Goal: Use online tool/utility: Utilize a website feature to perform a specific function

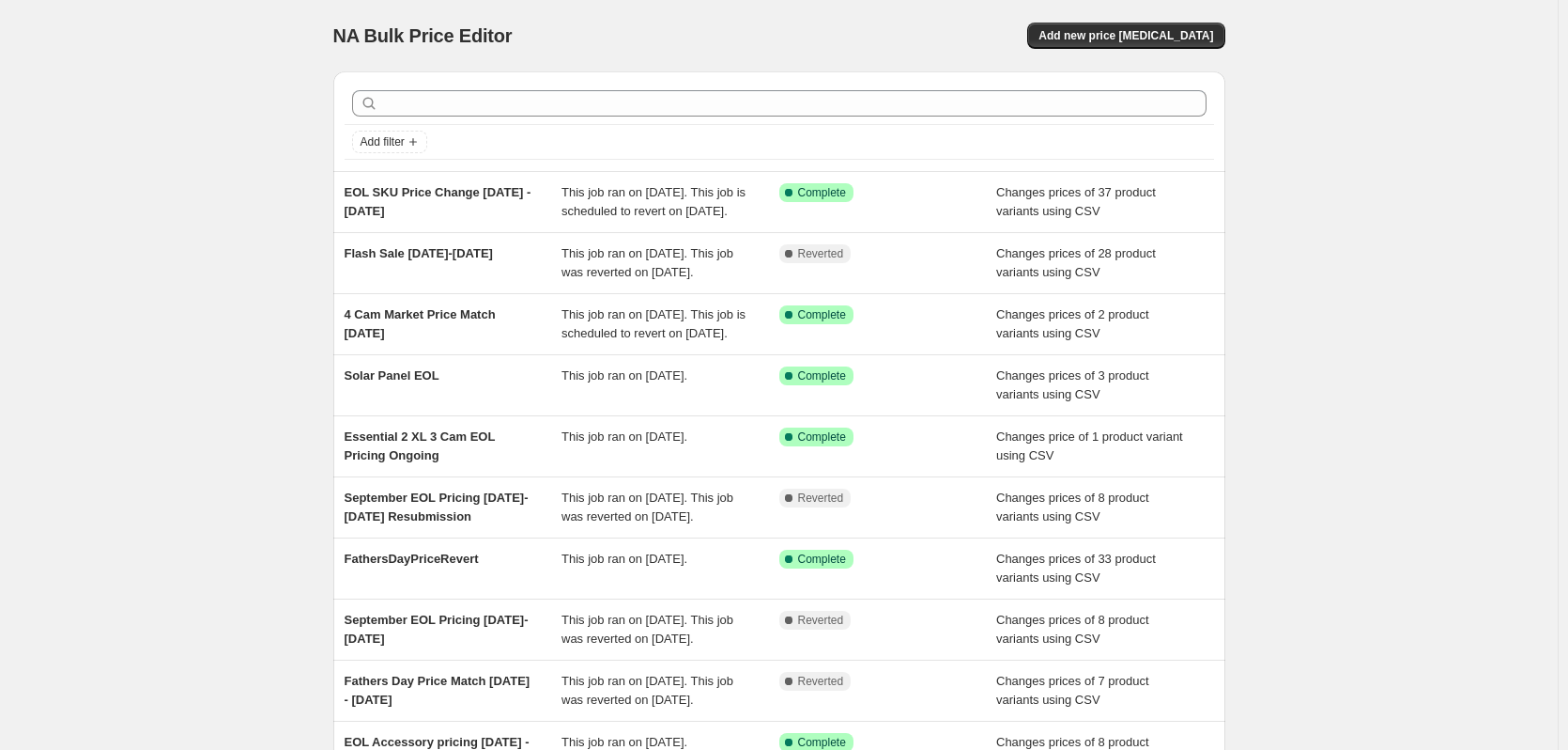
drag, startPoint x: 1360, startPoint y: 131, endPoint x: 1305, endPoint y: 100, distance: 63.1
click at [1360, 131] on div "NA Bulk Price Editor. This page is ready NA Bulk Price Editor Add new price cha…" at bounding box center [779, 484] width 1558 height 968
click at [1150, 41] on span "Add new price change job" at bounding box center [1126, 35] width 175 height 15
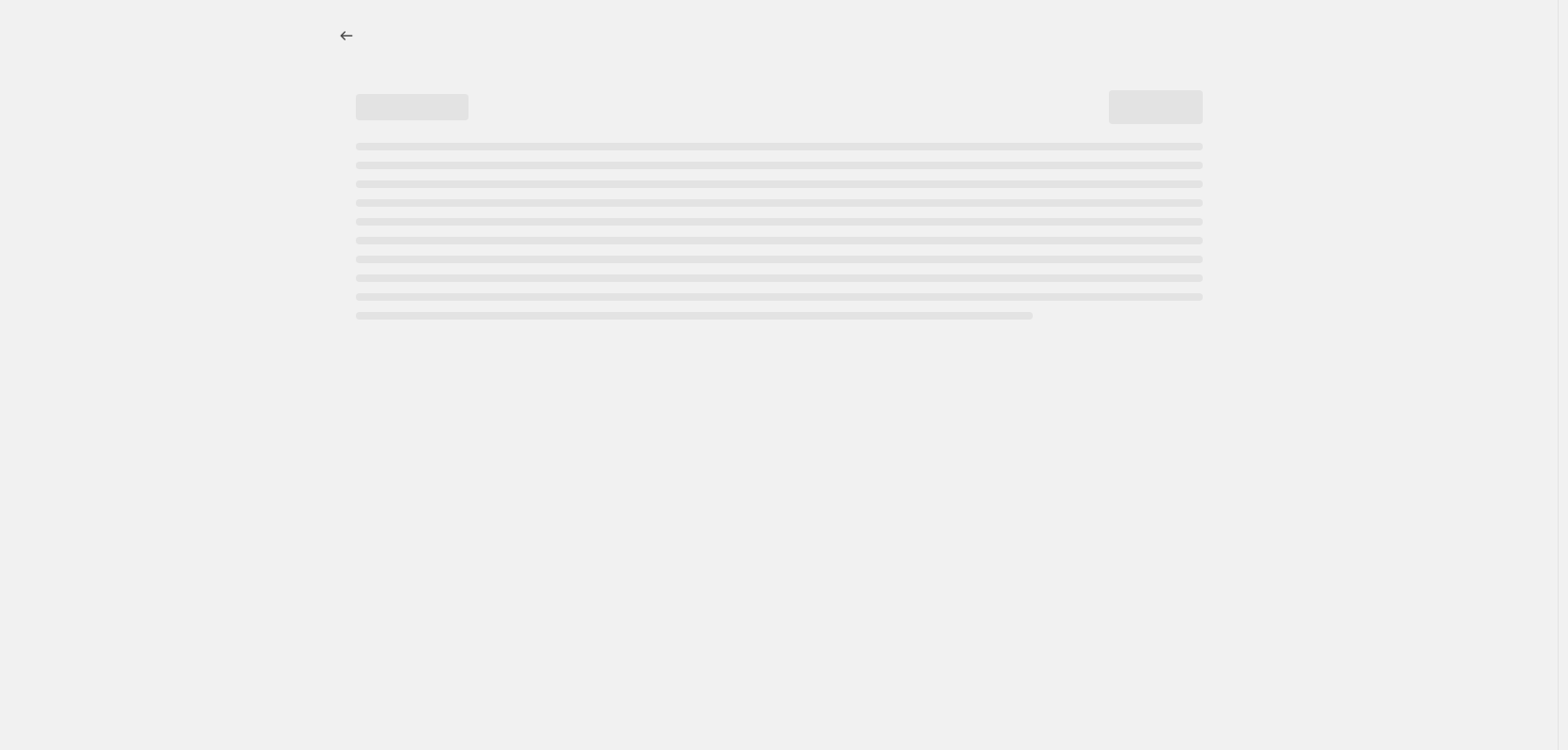
select select "percentage"
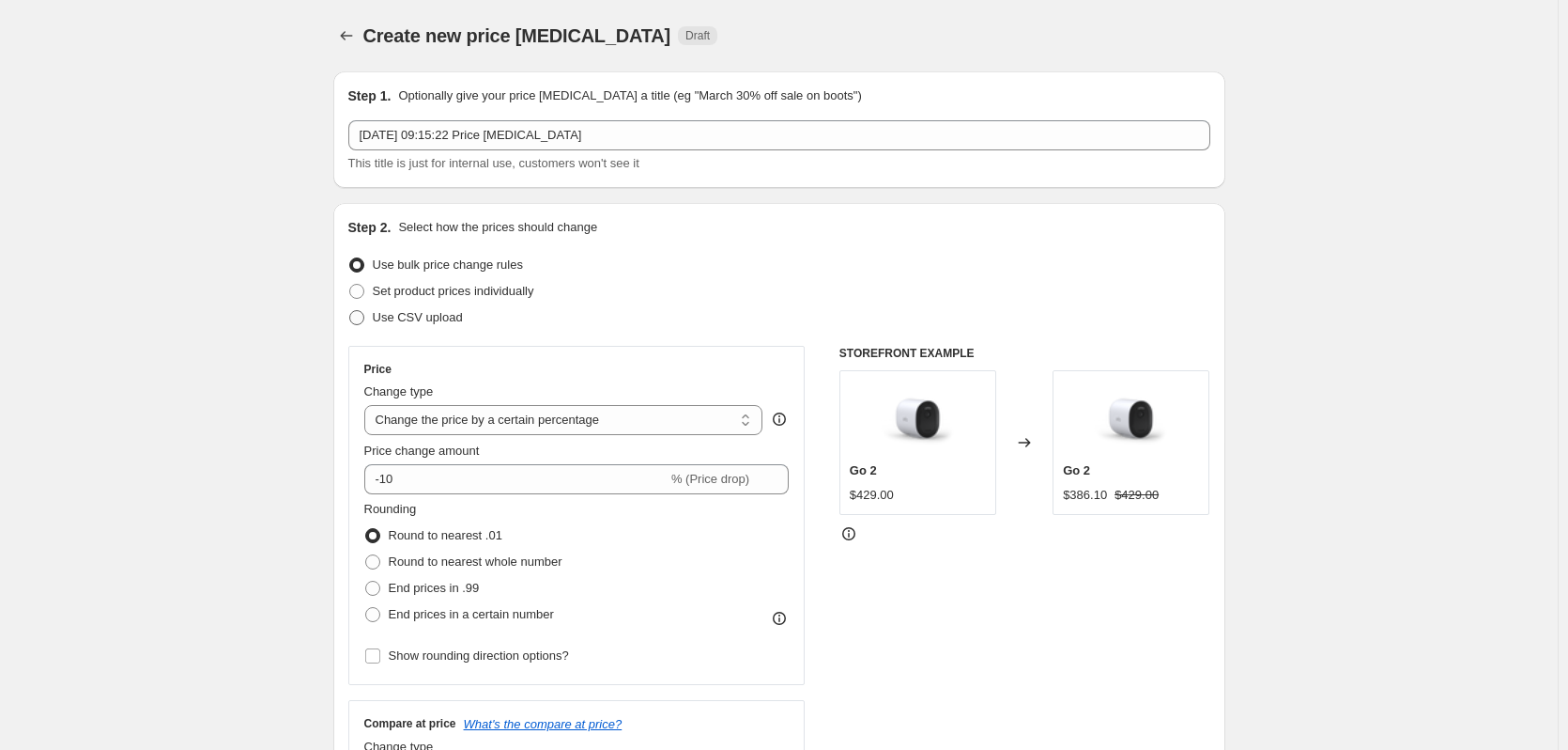
click at [364, 316] on span at bounding box center [356, 317] width 15 height 15
click at [350, 311] on input "Use CSV upload" at bounding box center [349, 310] width 1 height 1
radio input "true"
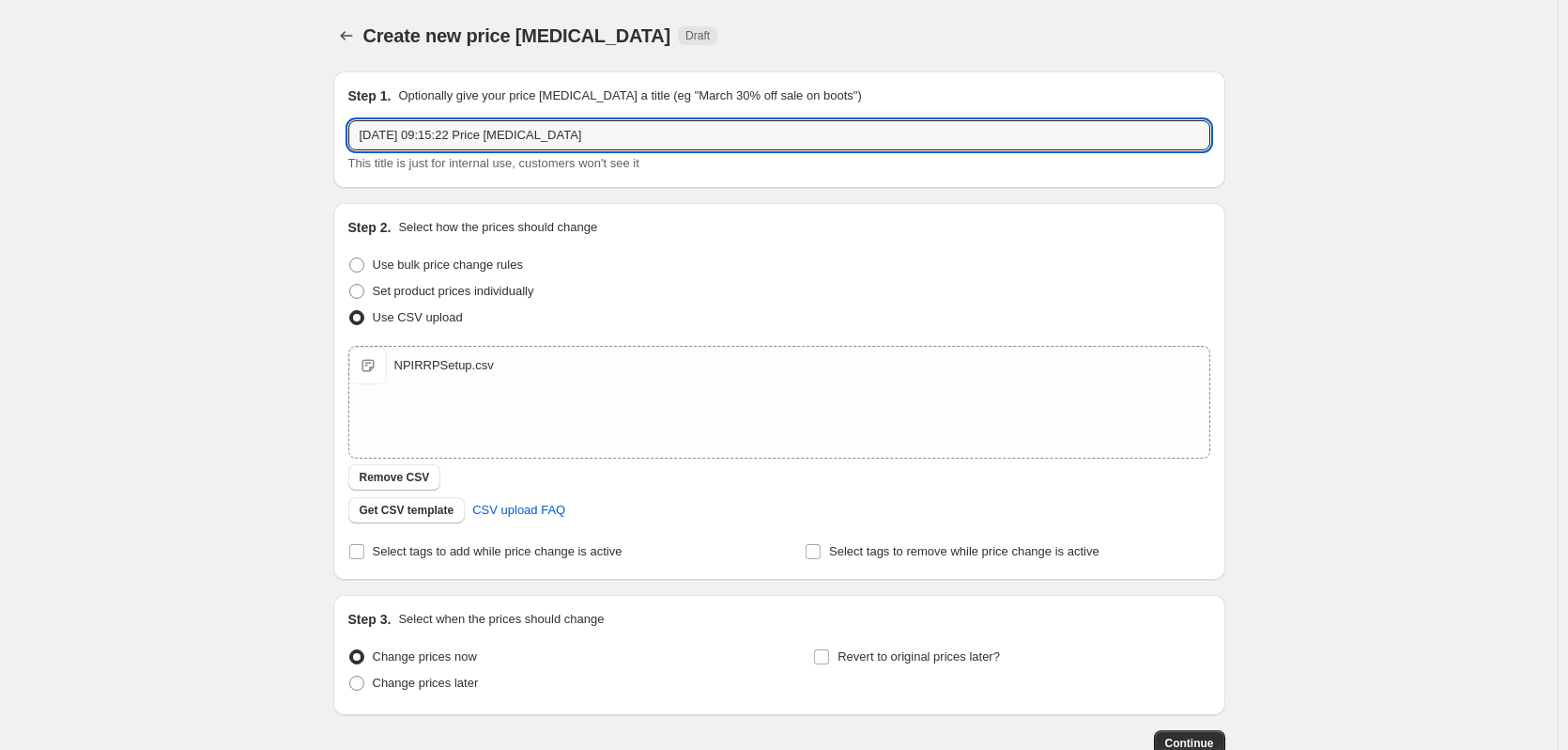
drag, startPoint x: 607, startPoint y: 134, endPoint x: 270, endPoint y: 137, distance: 337.0
click at [270, 137] on div "Create new price change job. This page is ready Create new price change job Dra…" at bounding box center [779, 435] width 1558 height 871
click at [389, 131] on input "2025NPI_RRPs" at bounding box center [779, 135] width 862 height 30
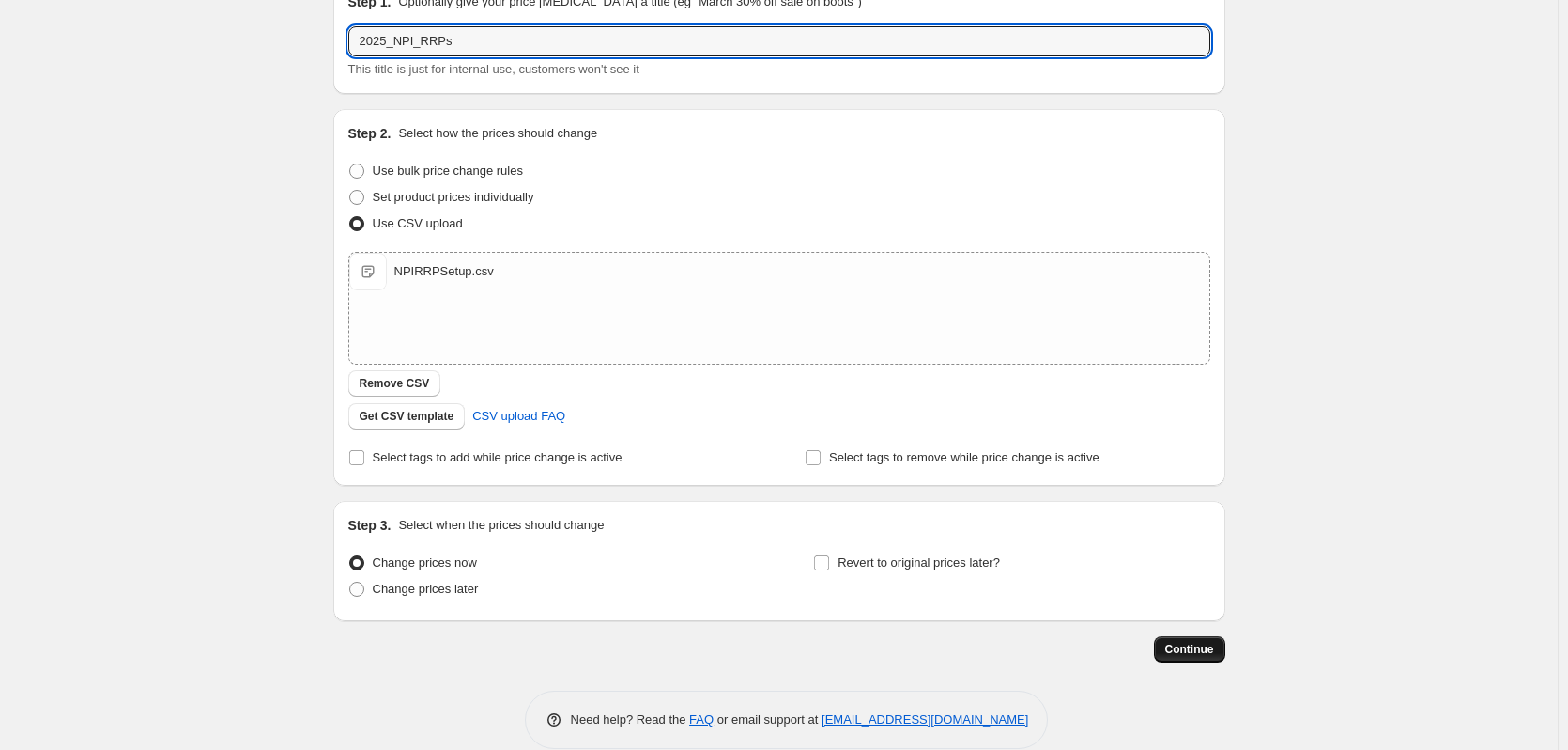
type input "2025_NPI_RRPs"
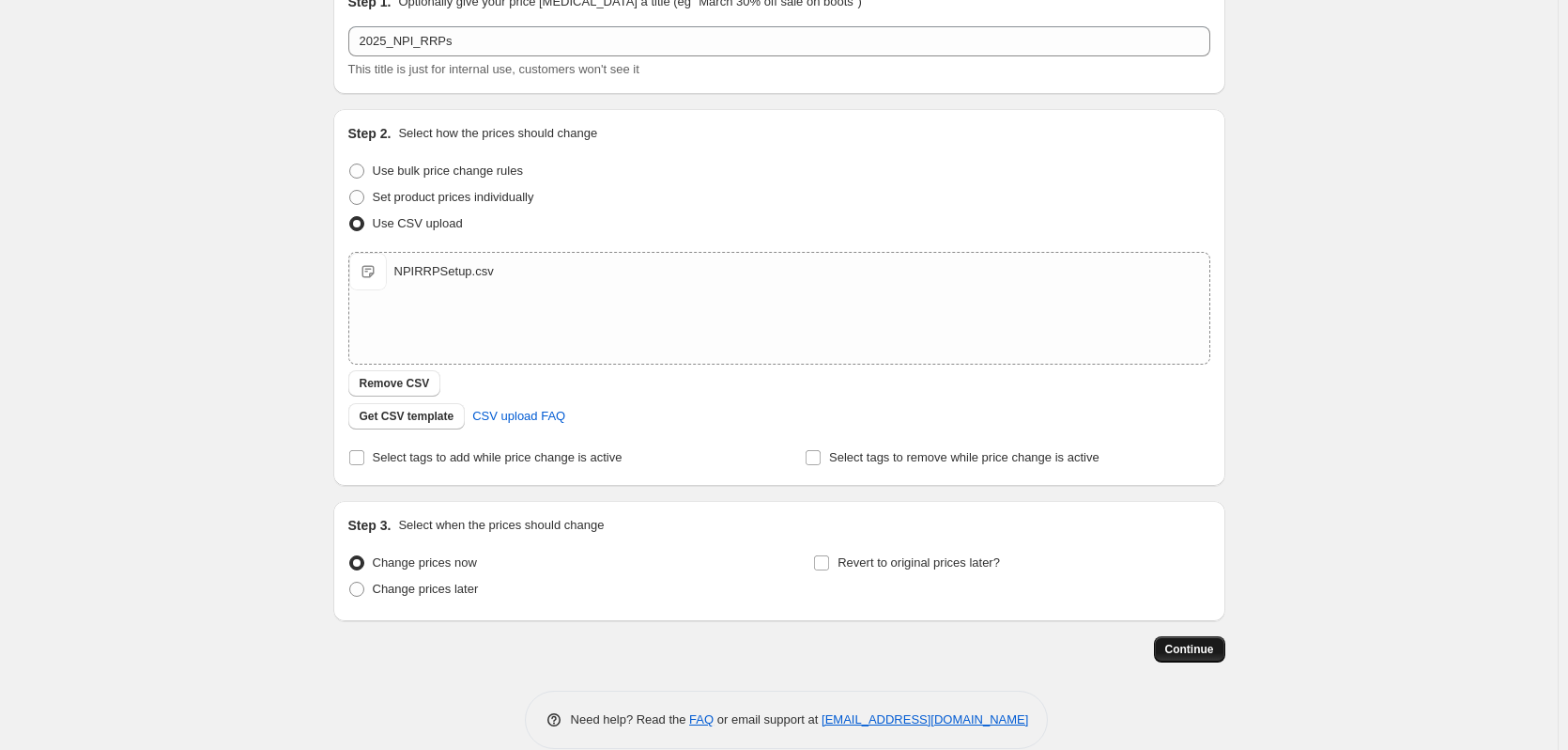
click at [1207, 642] on span "Continue" at bounding box center [1190, 649] width 49 height 15
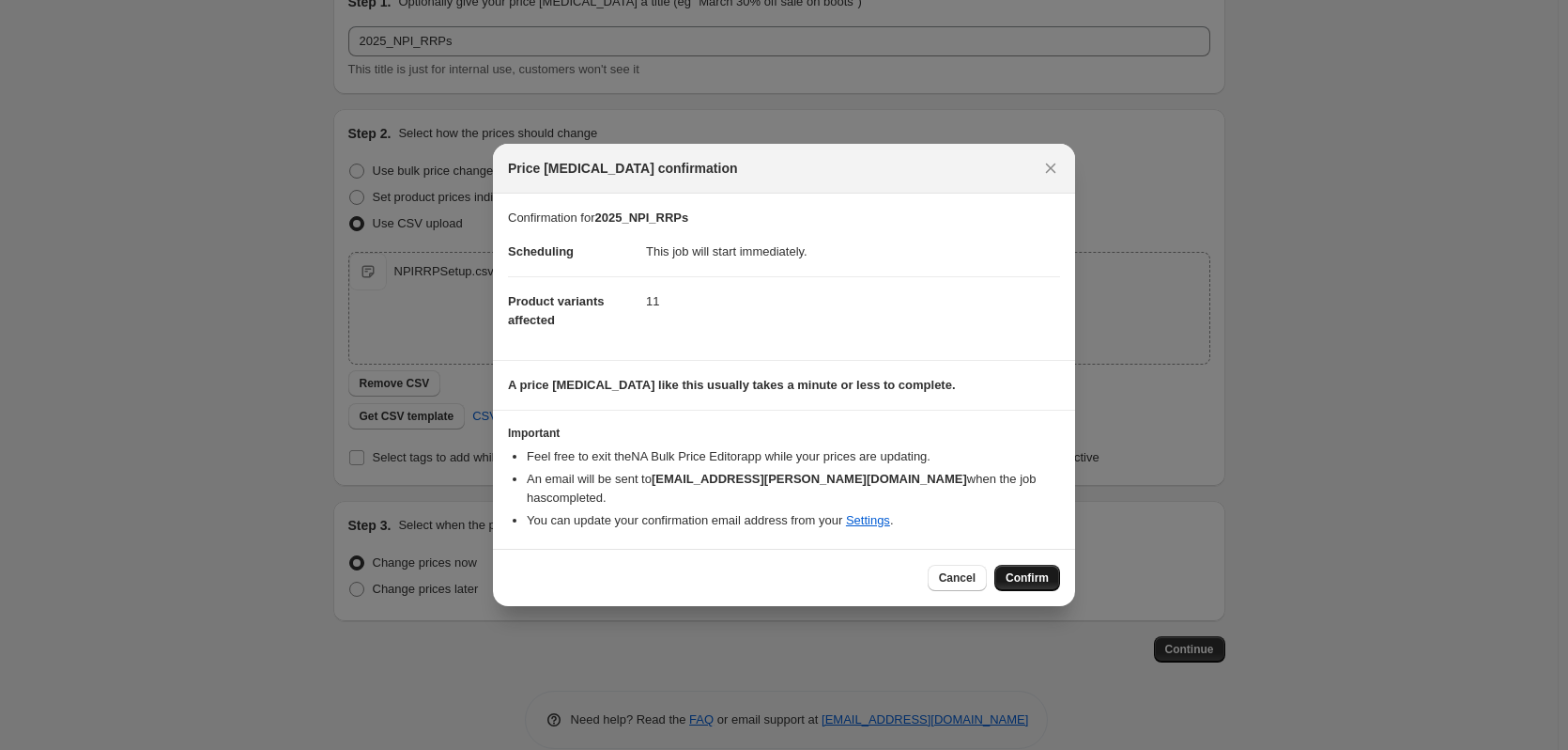
click at [1036, 576] on button "Confirm" at bounding box center [1027, 577] width 66 height 27
